Goal: Information Seeking & Learning: Find specific fact

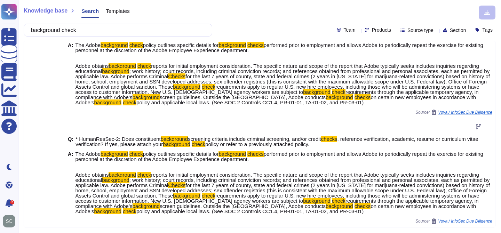
scroll to position [544, 0]
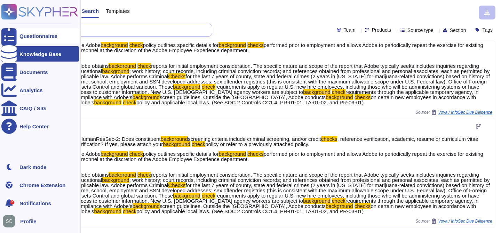
drag, startPoint x: 84, startPoint y: 31, endPoint x: 8, endPoint y: 29, distance: 76.5
click at [8, 29] on div "Questionnaires Knowledge Base Documents Analytics CAIQ / SIG Help Center Dark m…" at bounding box center [250, 116] width 501 height 233
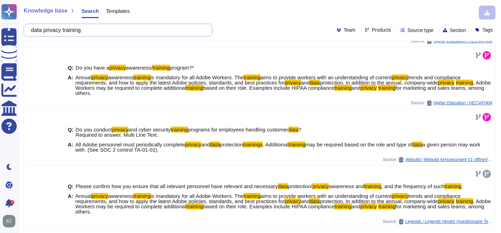
scroll to position [275, 0]
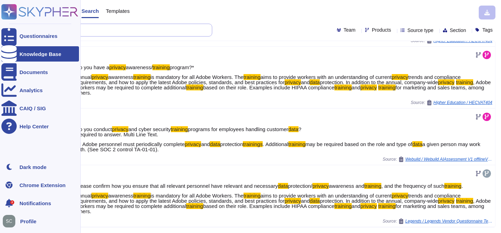
drag, startPoint x: 90, startPoint y: 31, endPoint x: 7, endPoint y: 26, distance: 83.6
click at [7, 26] on div "Questionnaires Knowledge Base Documents Analytics CAIQ / SIG Help Center Dark m…" at bounding box center [250, 116] width 501 height 233
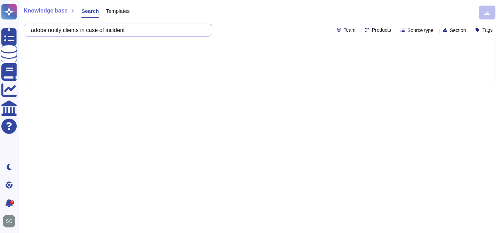
type input "adobe notify clients in case of incident"
